Goal: Navigation & Orientation: Find specific page/section

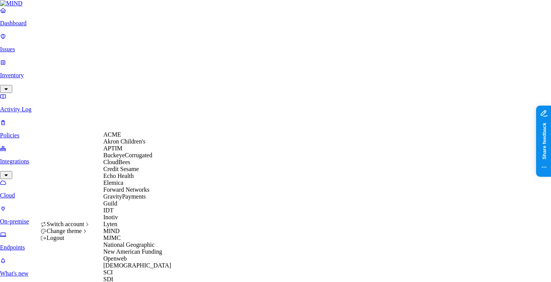
scroll to position [185, 0]
click at [129, 235] on div "MJMC" at bounding box center [140, 238] width 74 height 7
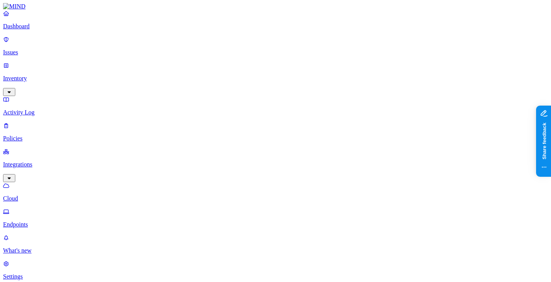
click at [32, 30] on p "Dashboard" at bounding box center [275, 26] width 545 height 7
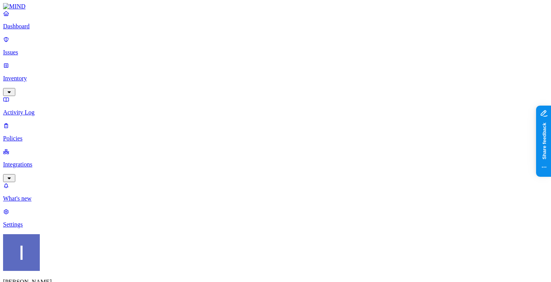
click at [40, 75] on p "Inventory" at bounding box center [275, 78] width 545 height 7
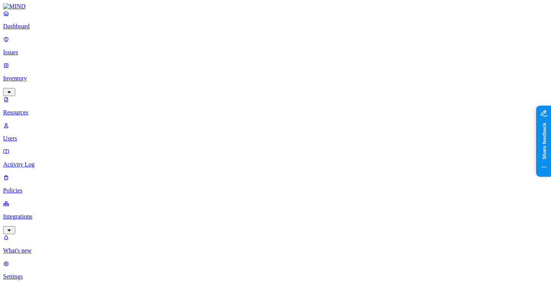
click at [52, 30] on p "Dashboard" at bounding box center [275, 26] width 545 height 7
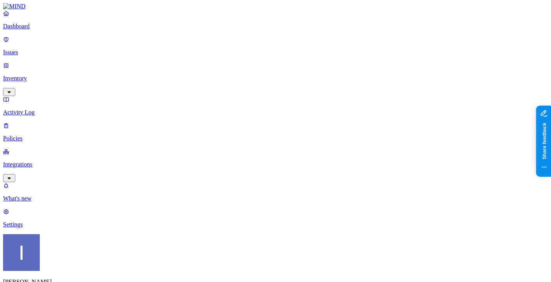
click at [56, 62] on link "Inventory" at bounding box center [275, 78] width 545 height 33
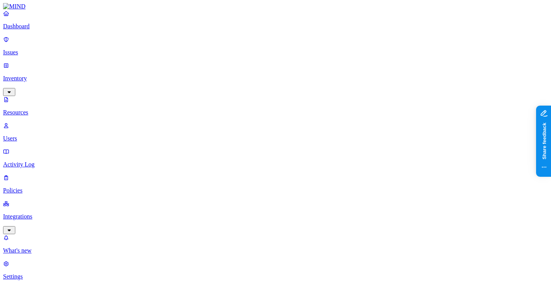
click at [58, 135] on p "Users" at bounding box center [275, 138] width 545 height 7
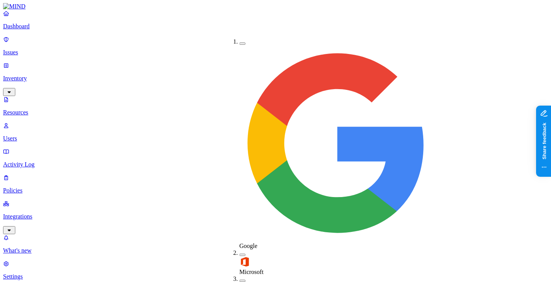
click at [241, 257] on img at bounding box center [245, 262] width 11 height 11
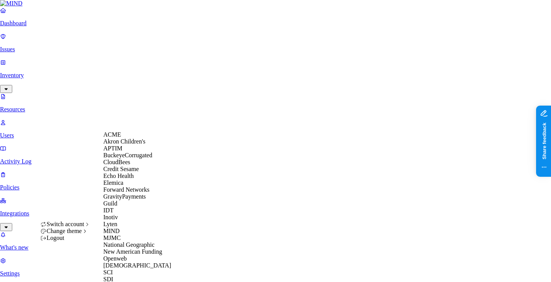
scroll to position [250, 0]
click at [131, 262] on div "Samsara" at bounding box center [140, 265] width 74 height 7
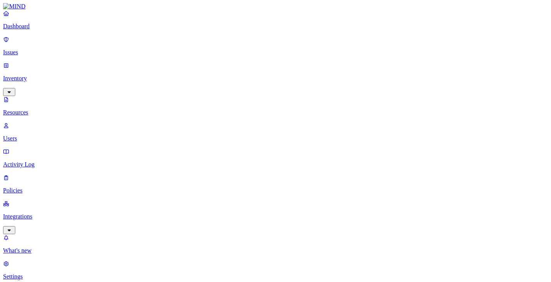
click at [48, 30] on p "Dashboard" at bounding box center [275, 26] width 545 height 7
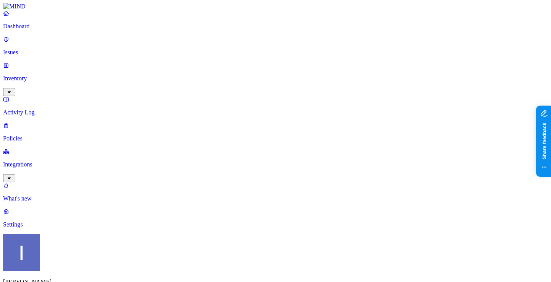
drag, startPoint x: 101, startPoint y: 74, endPoint x: 125, endPoint y: 74, distance: 23.7
click at [51, 149] on nav "Dashboard Issues Inventory Activity Log Policies Integrations What's new 1 Sett…" at bounding box center [275, 119] width 545 height 218
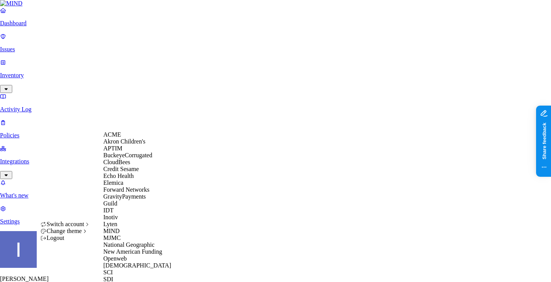
scroll to position [190, 0]
click at [137, 249] on span "New American Funding" at bounding box center [132, 252] width 59 height 7
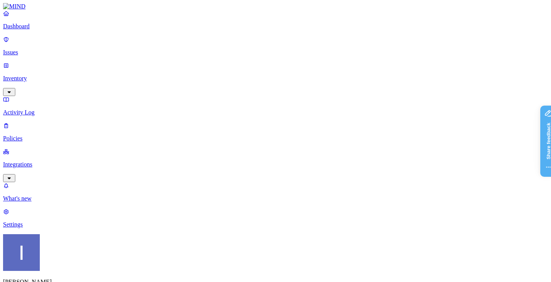
click at [23, 161] on p "Integrations" at bounding box center [275, 164] width 545 height 7
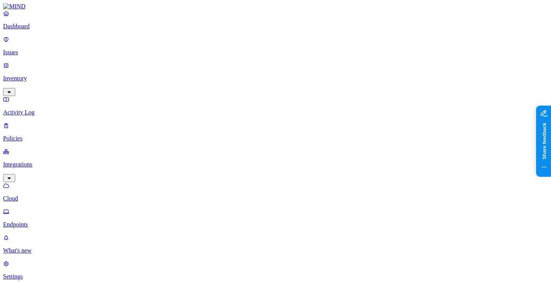
click at [37, 221] on p "Endpoints" at bounding box center [275, 224] width 545 height 7
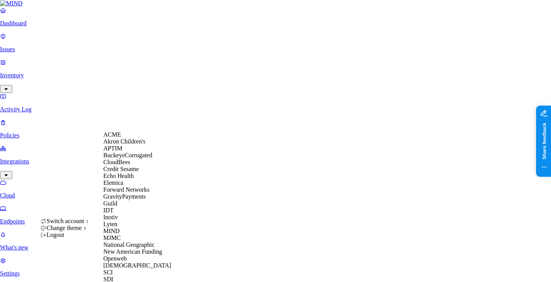
scroll to position [205, 0]
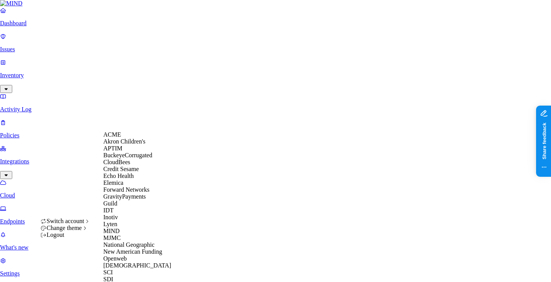
scroll to position [155, 0]
click at [137, 235] on div "MJMC" at bounding box center [140, 238] width 74 height 7
